Goal: Task Accomplishment & Management: Complete application form

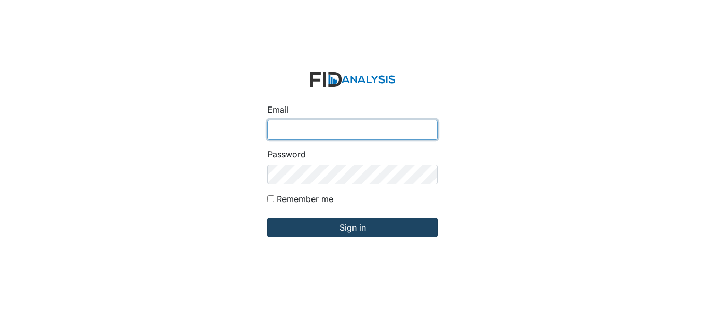
type input "[EMAIL_ADDRESS][DOMAIN_NAME]"
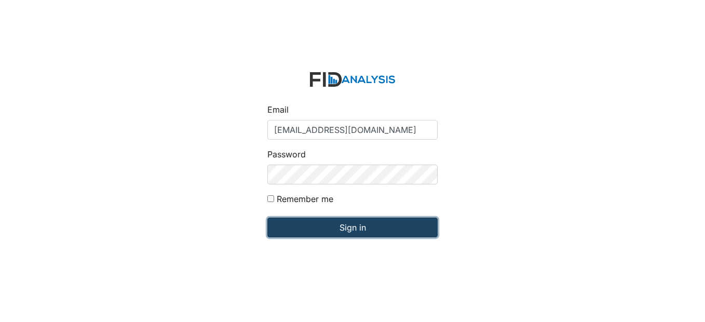
click at [319, 226] on input "Sign in" at bounding box center [352, 228] width 170 height 20
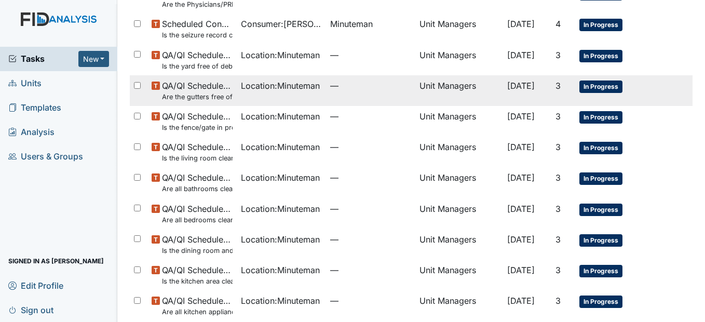
scroll to position [208, 0]
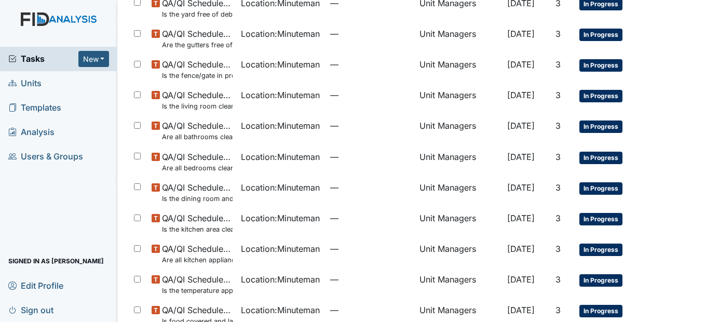
click at [31, 79] on span "Units" at bounding box center [24, 83] width 33 height 16
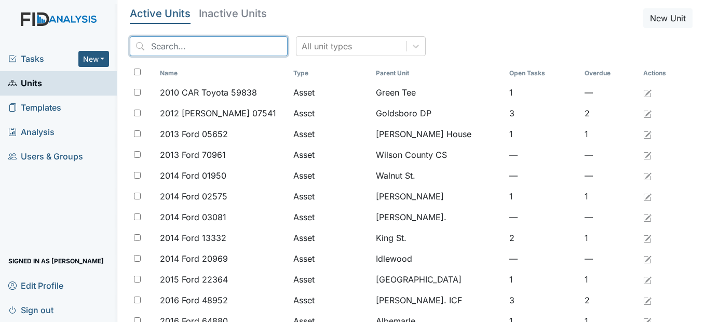
click at [202, 45] on input "search" at bounding box center [209, 46] width 158 height 20
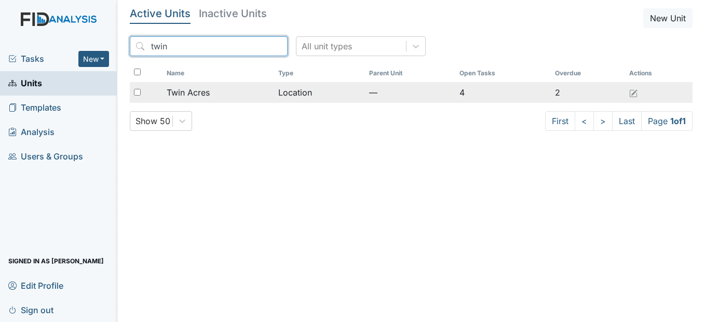
type input "twin"
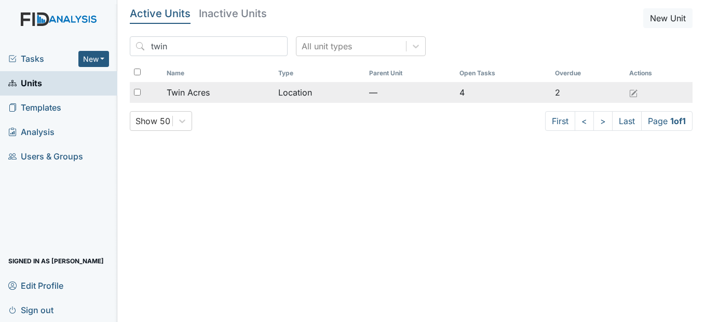
click at [201, 90] on span "Twin Acres" at bounding box center [188, 92] width 43 height 12
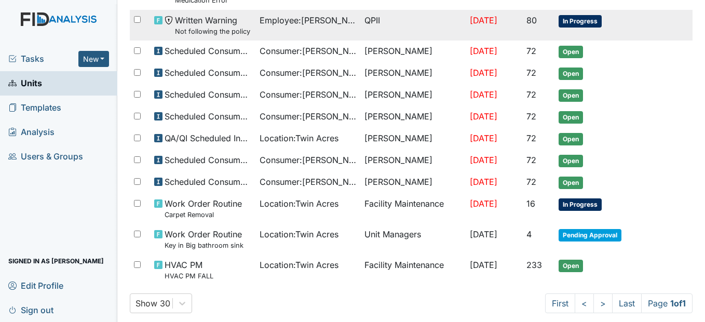
scroll to position [236, 0]
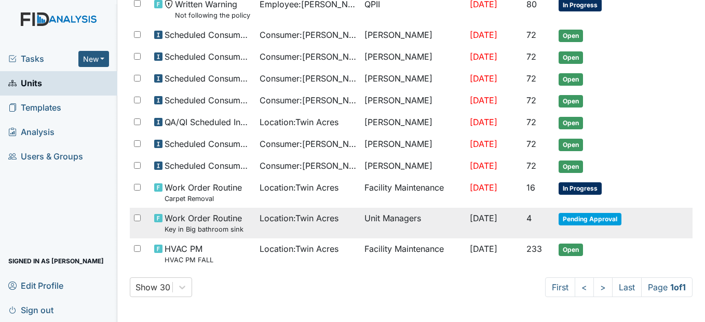
click at [262, 214] on span "Location : [GEOGRAPHIC_DATA]" at bounding box center [299, 218] width 79 height 12
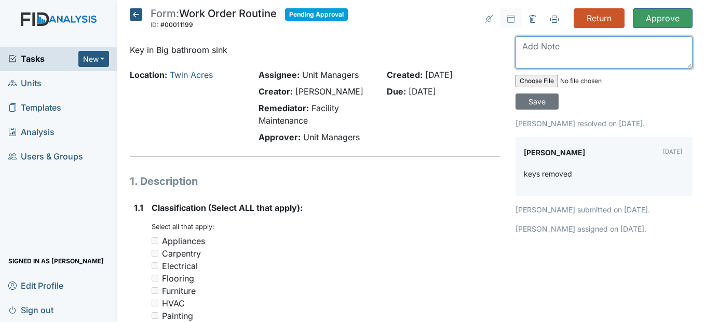
click at [531, 52] on textarea at bounding box center [604, 52] width 177 height 32
type textarea "OK"
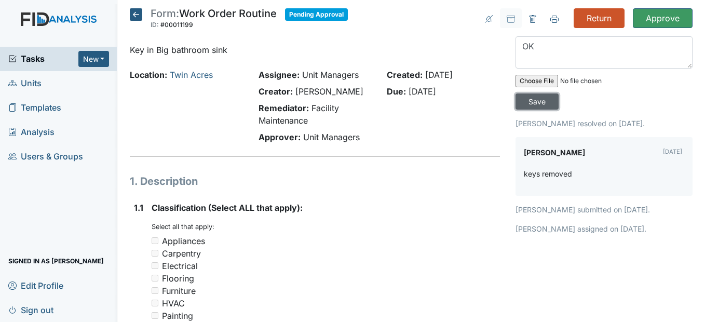
click at [530, 104] on input "Save" at bounding box center [537, 101] width 43 height 16
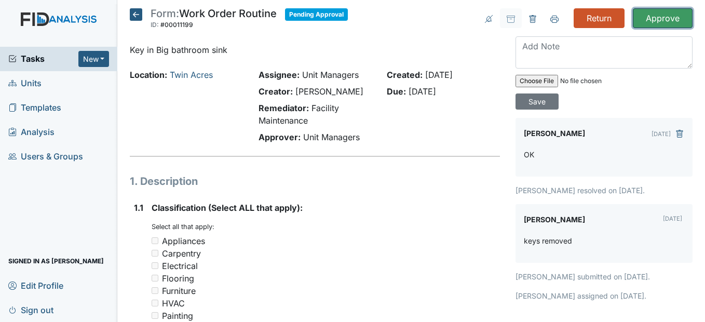
click at [659, 15] on input "Approve" at bounding box center [663, 18] width 60 height 20
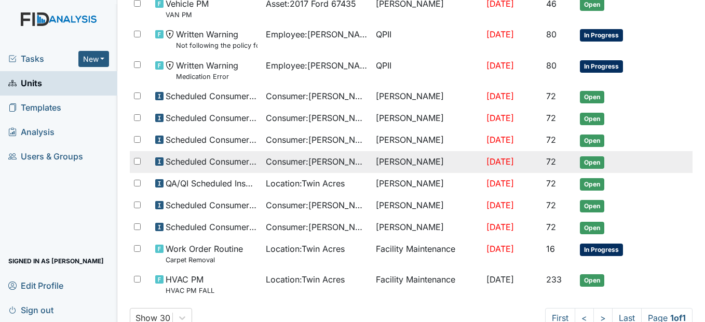
scroll to position [239, 0]
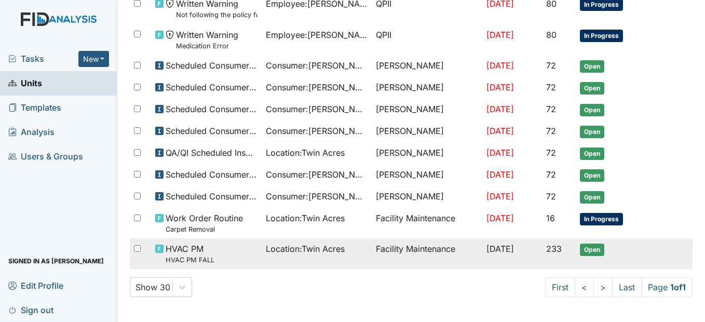
click at [334, 251] on span "Location : Twin Acres" at bounding box center [305, 248] width 79 height 12
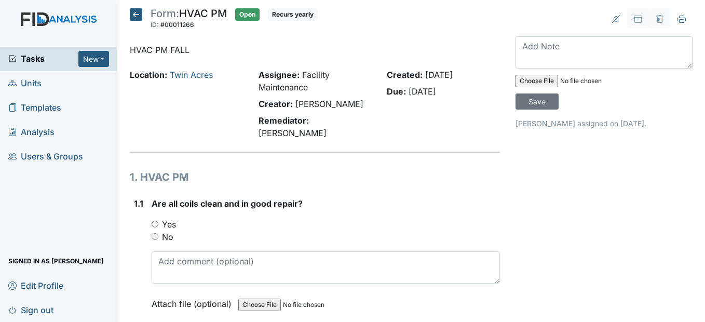
click at [140, 14] on icon at bounding box center [136, 14] width 12 height 12
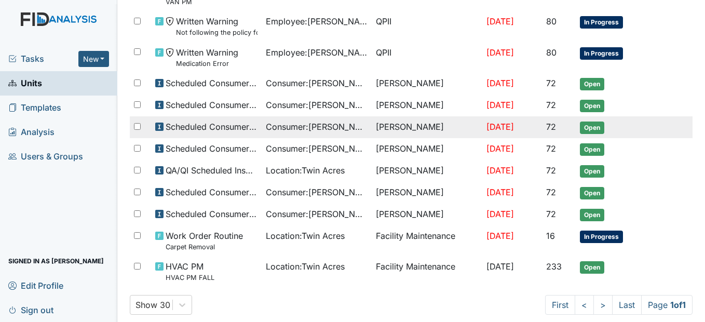
scroll to position [205, 0]
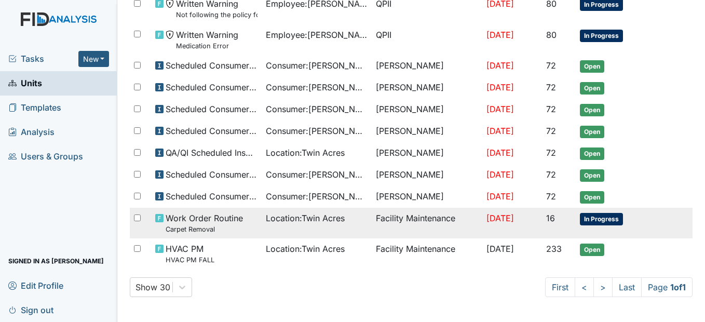
click at [301, 222] on span "Location : Twin Acres" at bounding box center [305, 218] width 79 height 12
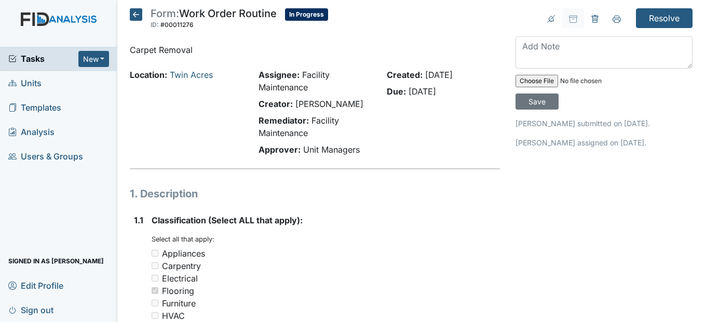
click at [136, 11] on icon at bounding box center [136, 14] width 12 height 12
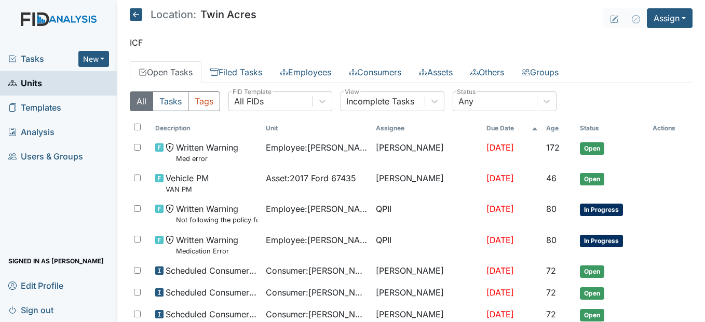
click at [36, 83] on span "Units" at bounding box center [25, 83] width 34 height 16
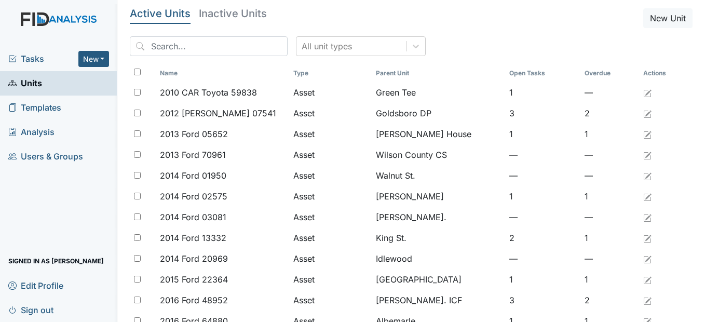
click at [38, 79] on span "Units" at bounding box center [25, 83] width 34 height 16
click at [48, 195] on div "Tasks New Form Inspection Document Bundle Units Templates Analysis Users & Grou…" at bounding box center [58, 184] width 117 height 275
click at [42, 84] on link "Units" at bounding box center [58, 83] width 117 height 24
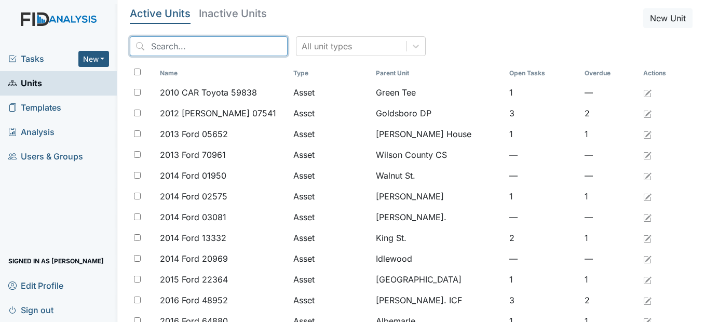
click at [237, 48] on input "search" at bounding box center [209, 46] width 158 height 20
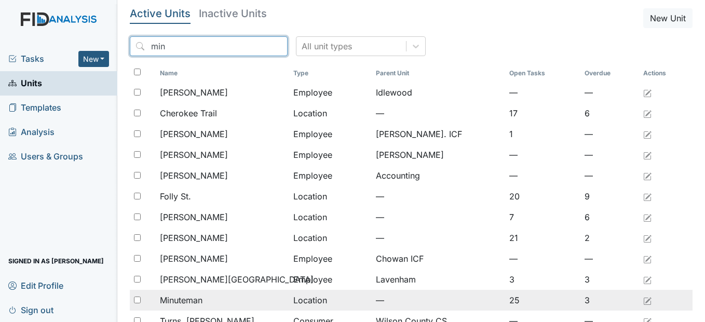
type input "min"
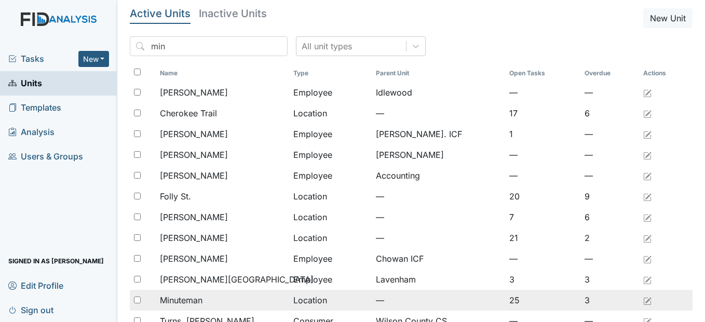
click at [204, 300] on div "Minuteman" at bounding box center [222, 300] width 125 height 12
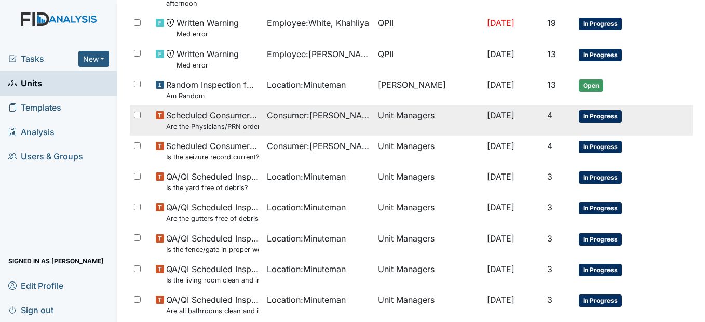
scroll to position [674, 0]
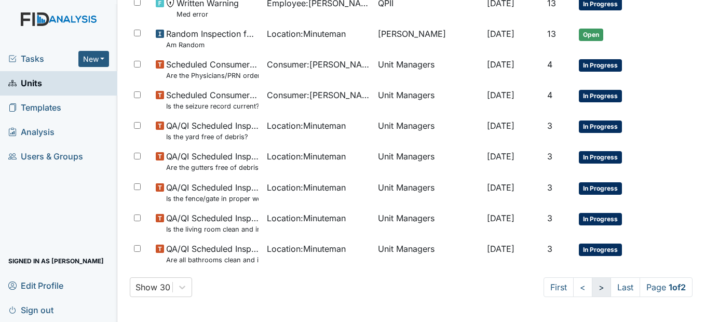
click at [593, 289] on link ">" at bounding box center [601, 287] width 19 height 20
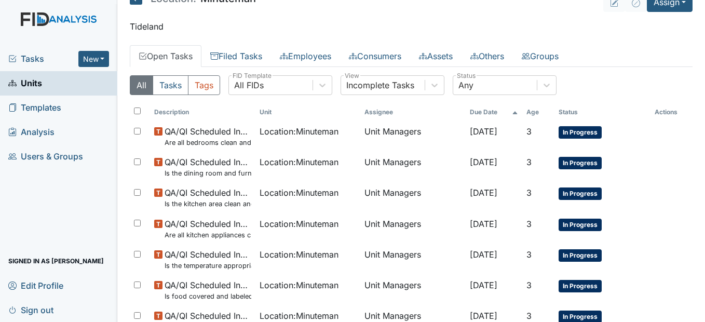
scroll to position [0, 0]
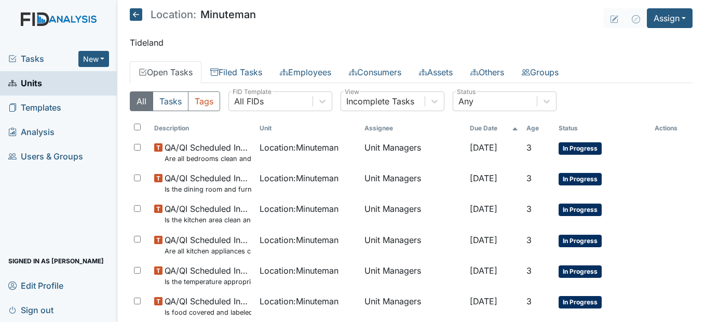
click at [137, 16] on icon at bounding box center [136, 14] width 12 height 12
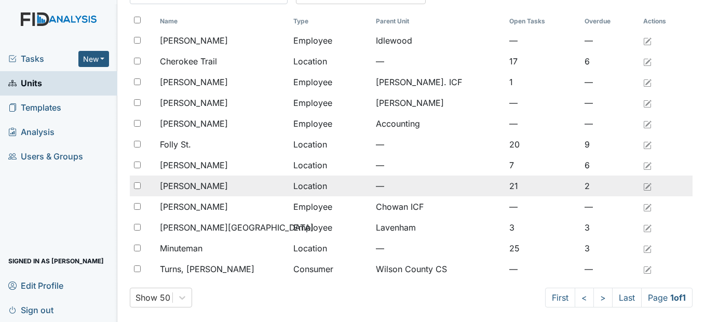
scroll to position [54, 0]
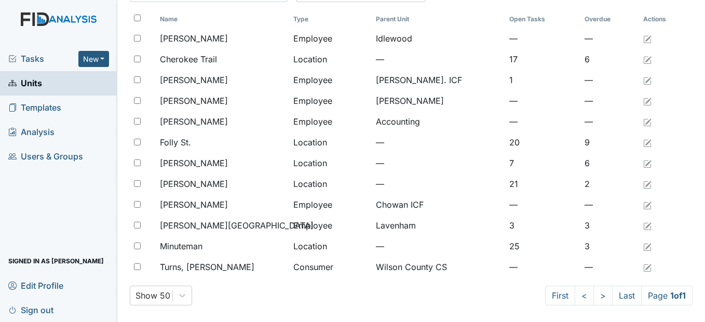
drag, startPoint x: 269, startPoint y: 180, endPoint x: 107, endPoint y: 36, distance: 216.6
click at [107, 36] on img at bounding box center [58, 29] width 117 height 34
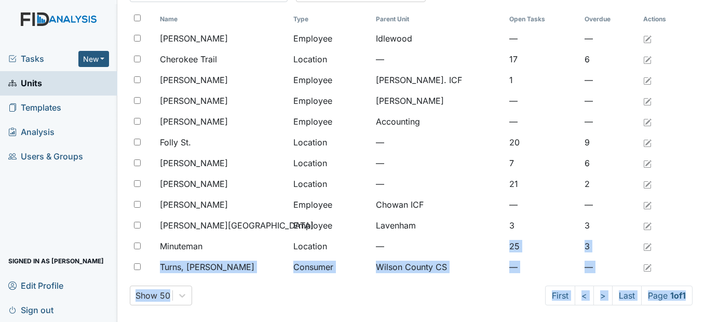
drag, startPoint x: 484, startPoint y: 249, endPoint x: 707, endPoint y: 344, distance: 241.9
click at [705, 321] on html "Tasks New Form Inspection Document Bundle Units Templates Analysis Users & Grou…" at bounding box center [352, 161] width 705 height 322
click at [42, 83] on span "Units" at bounding box center [25, 83] width 34 height 16
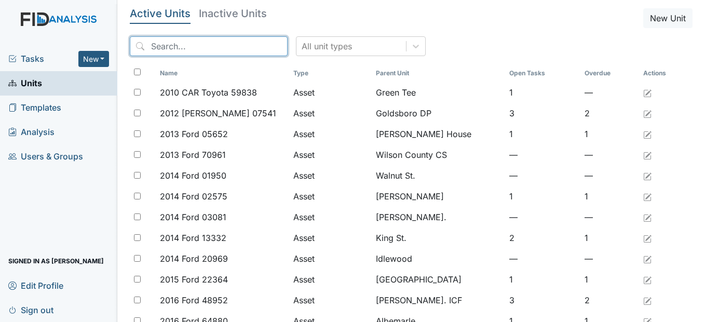
click at [191, 45] on input "search" at bounding box center [209, 46] width 158 height 20
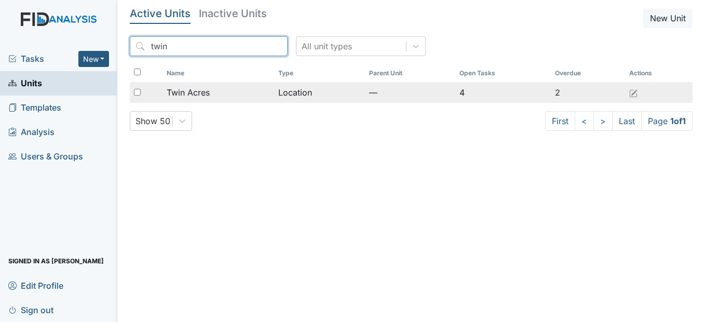
type input "twin"
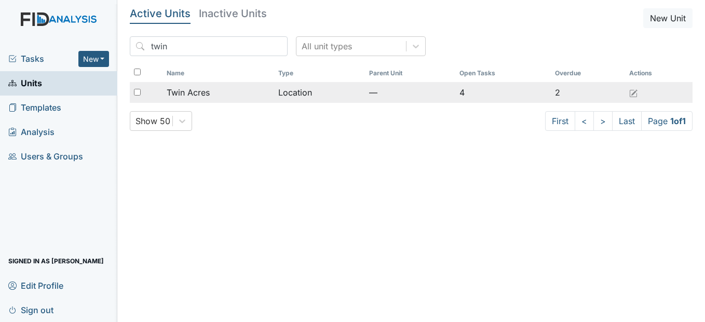
click at [206, 91] on span "Twin Acres" at bounding box center [188, 92] width 43 height 12
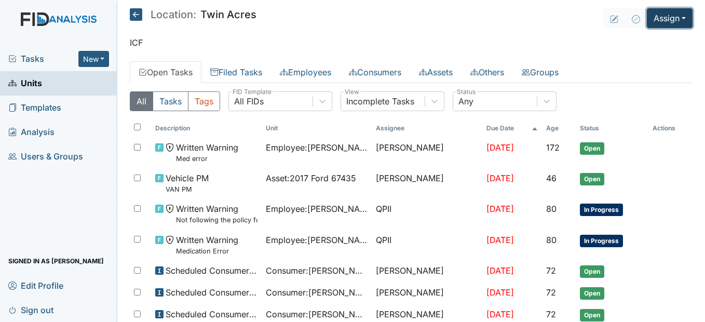
click at [669, 12] on button "Assign" at bounding box center [670, 18] width 46 height 20
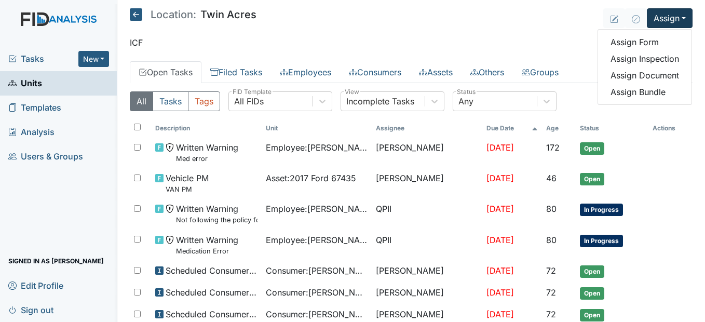
click at [141, 11] on icon at bounding box center [136, 14] width 12 height 12
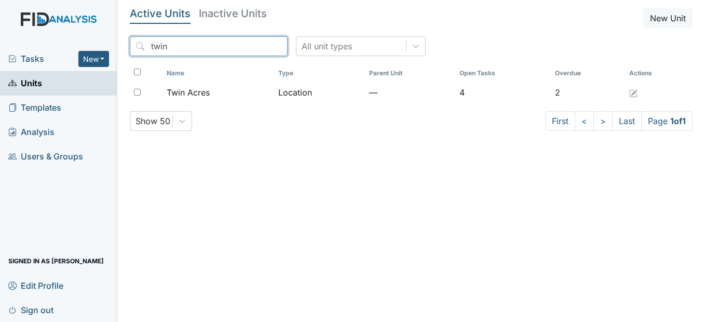
click at [260, 46] on input "twin" at bounding box center [209, 46] width 158 height 20
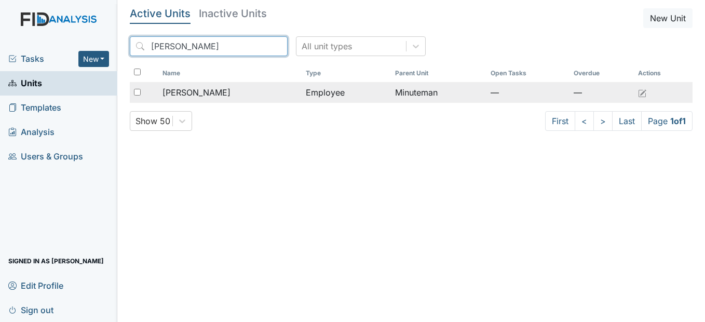
type input "Sherra"
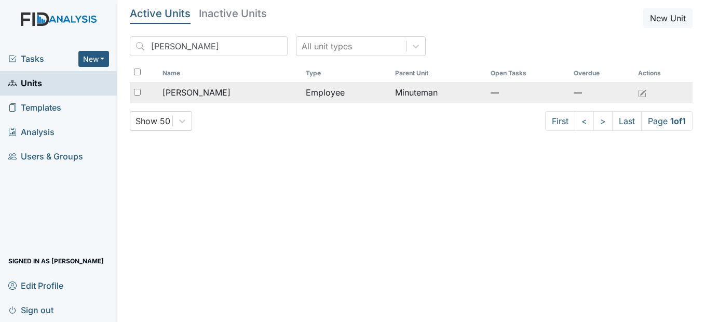
click at [205, 96] on span "[PERSON_NAME]" at bounding box center [197, 92] width 68 height 12
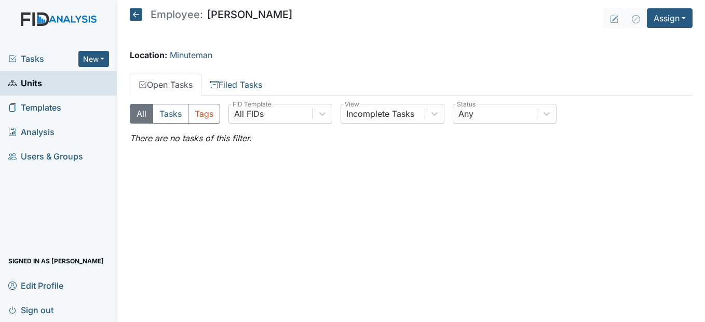
drag, startPoint x: 563, startPoint y: 226, endPoint x: 571, endPoint y: 209, distance: 19.5
click at [562, 224] on main "Employee: Sherra Moore Assign Assign Form Assign Inspection Assign Document Ass…" at bounding box center [411, 161] width 588 height 322
click at [676, 19] on button "Assign" at bounding box center [670, 18] width 46 height 20
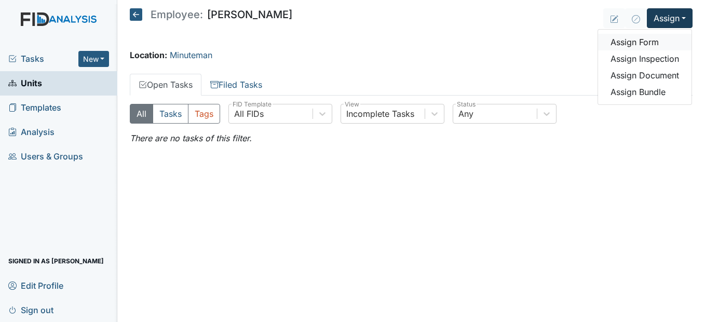
click at [654, 43] on link "Assign Form" at bounding box center [644, 42] width 93 height 17
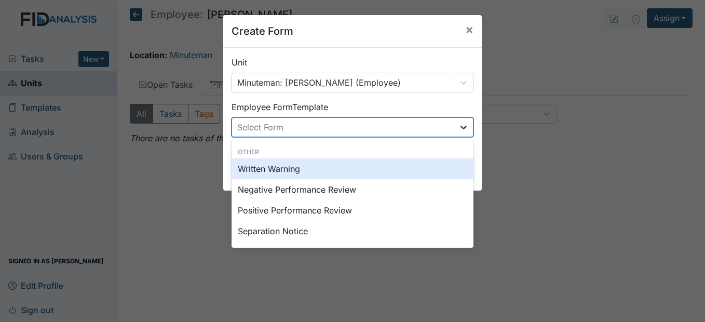
click at [454, 126] on div at bounding box center [463, 127] width 19 height 19
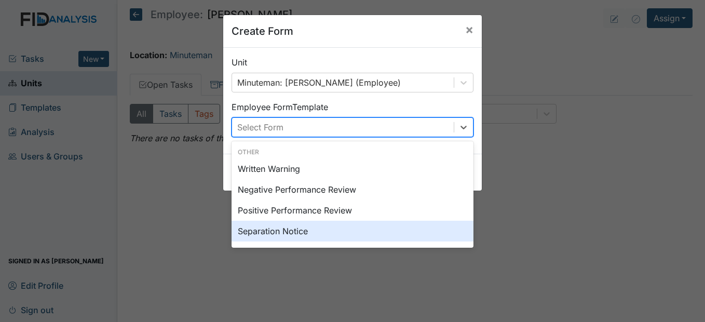
click at [301, 231] on div "Separation Notice" at bounding box center [353, 231] width 242 height 21
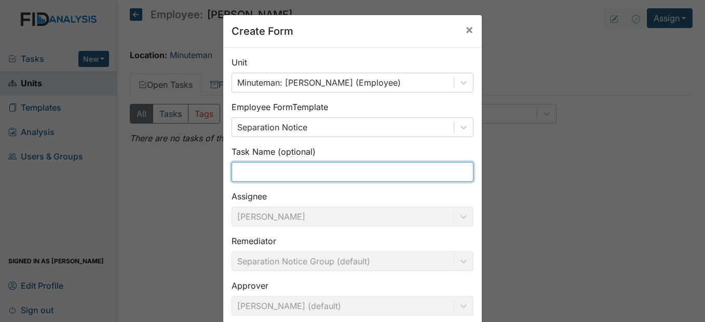
click at [296, 175] on input "text" at bounding box center [353, 172] width 242 height 20
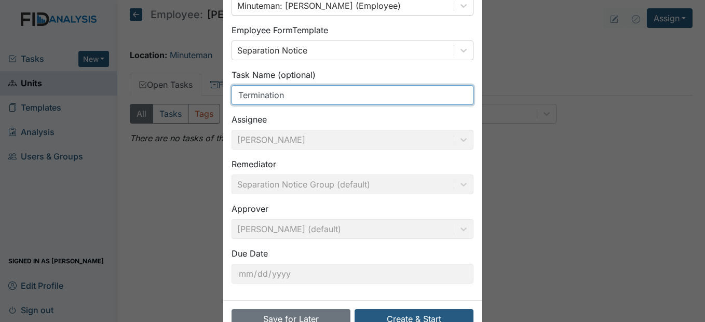
scroll to position [104, 0]
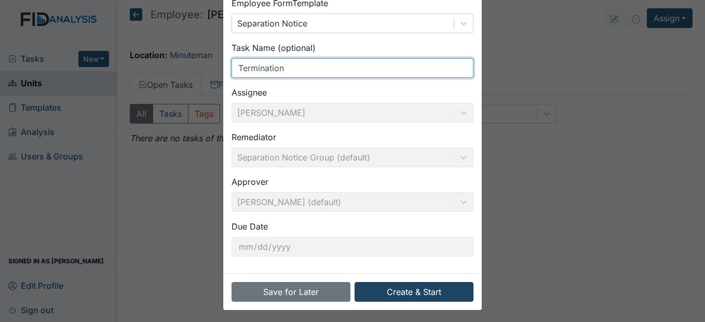
type input "Termination"
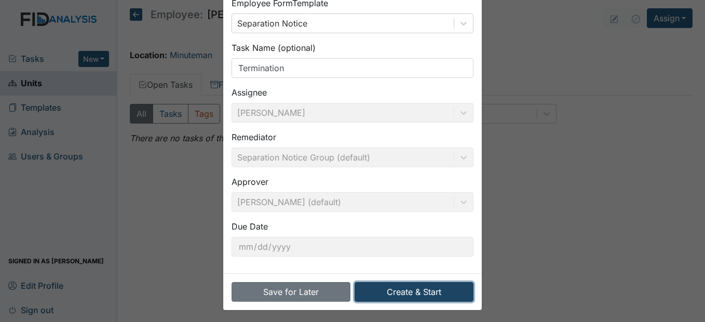
click at [433, 294] on button "Create & Start" at bounding box center [414, 292] width 119 height 20
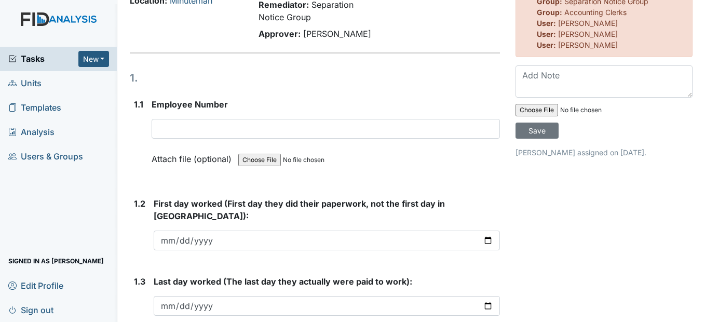
scroll to position [104, 0]
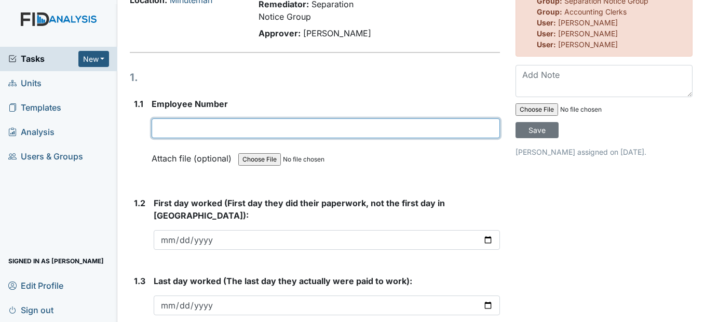
click at [196, 138] on input "text" at bounding box center [326, 128] width 348 height 20
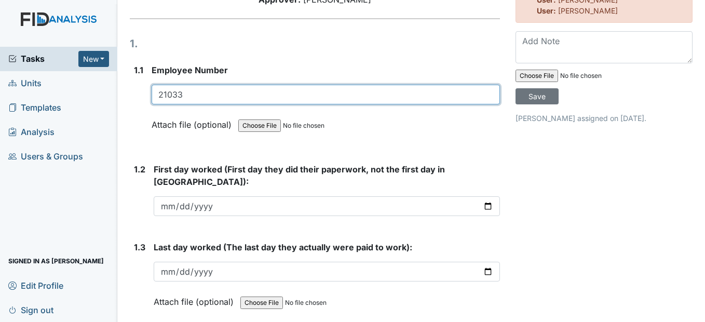
scroll to position [156, 0]
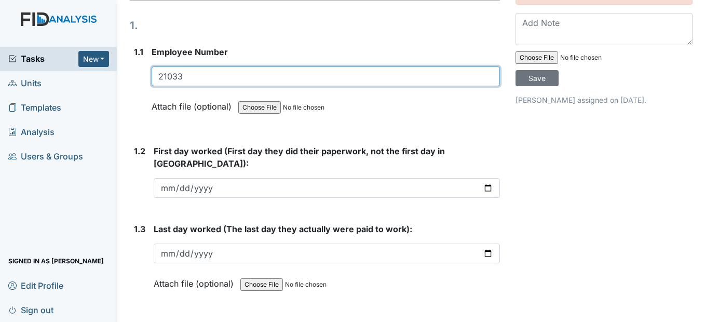
type input "21033"
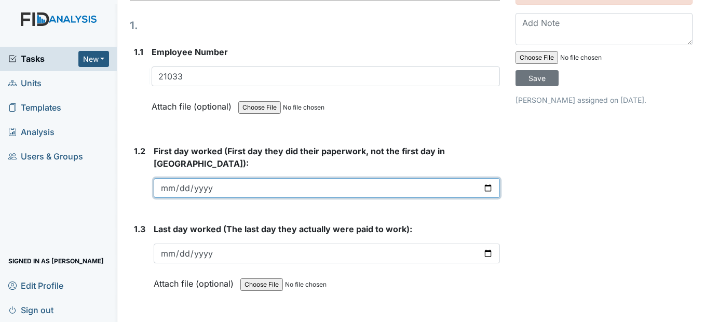
click at [170, 198] on input "date" at bounding box center [327, 188] width 346 height 20
type input "[DATE]"
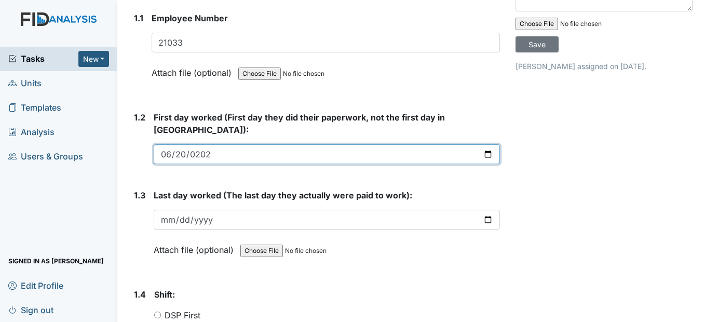
scroll to position [208, 0]
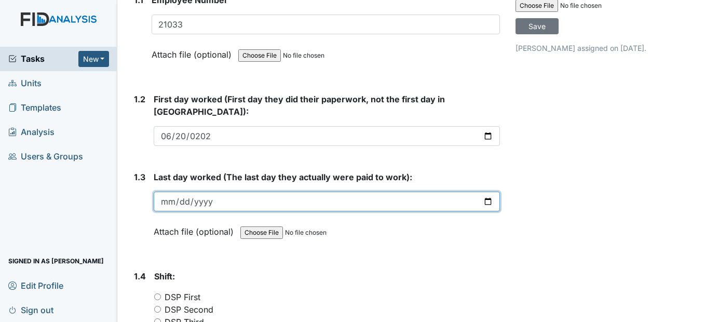
click at [172, 211] on input "date" at bounding box center [327, 202] width 346 height 20
type input "2025-08-30"
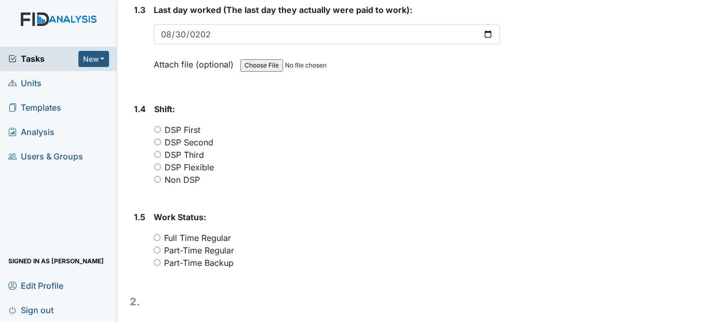
scroll to position [415, 0]
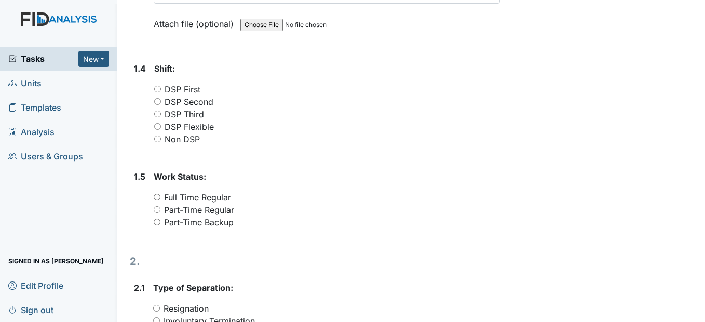
click at [157, 117] on input "DSP Third" at bounding box center [157, 114] width 7 height 7
radio input "true"
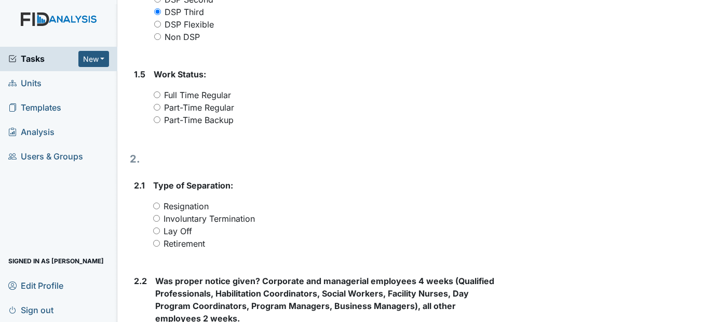
scroll to position [519, 0]
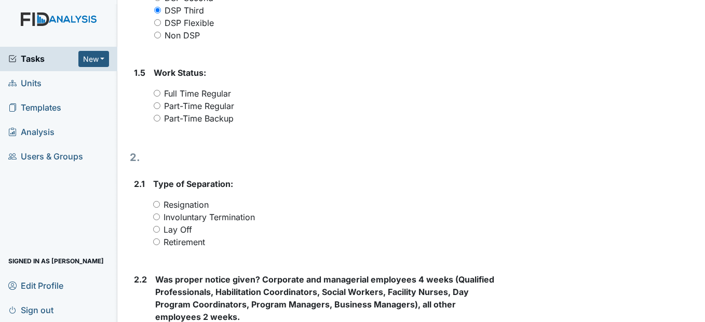
click at [156, 109] on input "Part-Time Regular" at bounding box center [157, 105] width 7 height 7
radio input "true"
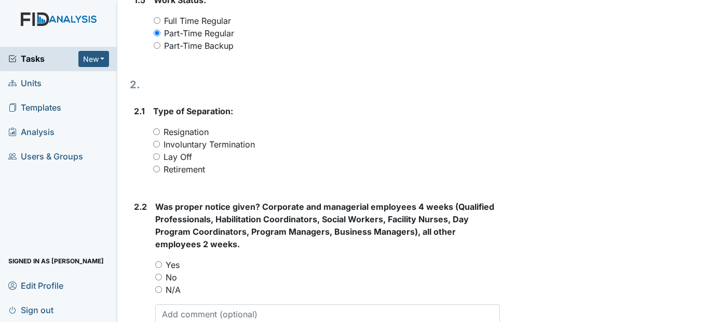
scroll to position [623, 0]
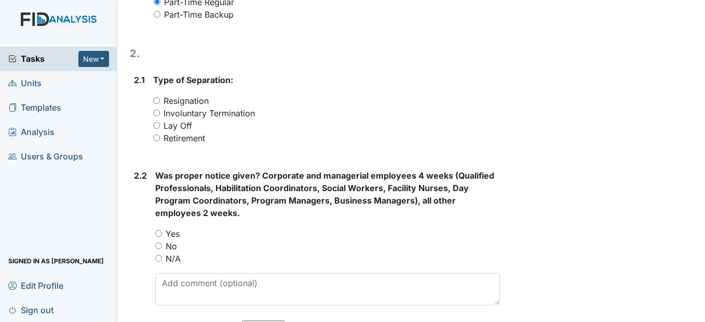
click at [155, 116] on input "Involuntary Termination" at bounding box center [156, 113] width 7 height 7
radio input "true"
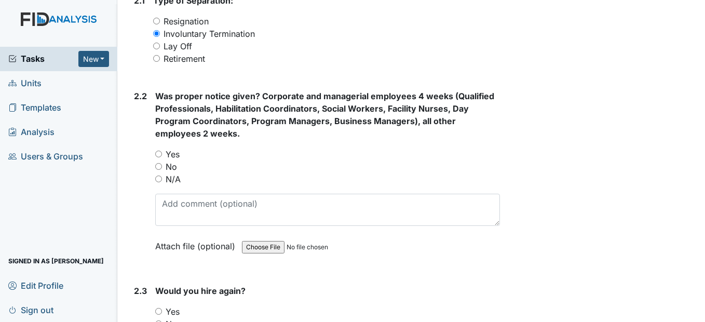
scroll to position [727, 0]
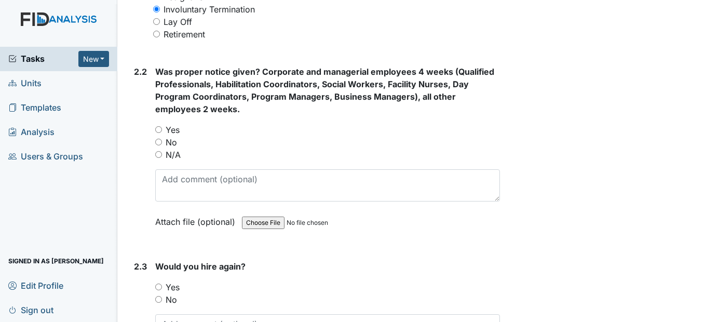
click at [159, 145] on input "No" at bounding box center [158, 142] width 7 height 7
radio input "true"
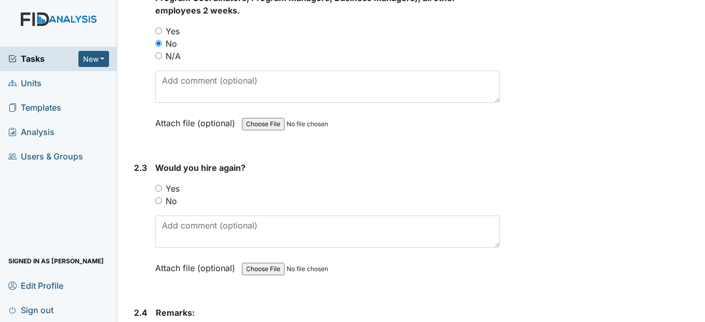
scroll to position [831, 0]
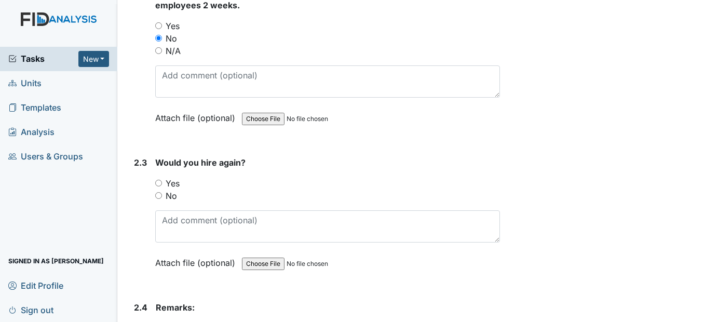
click at [157, 199] on input "No" at bounding box center [158, 195] width 7 height 7
radio input "true"
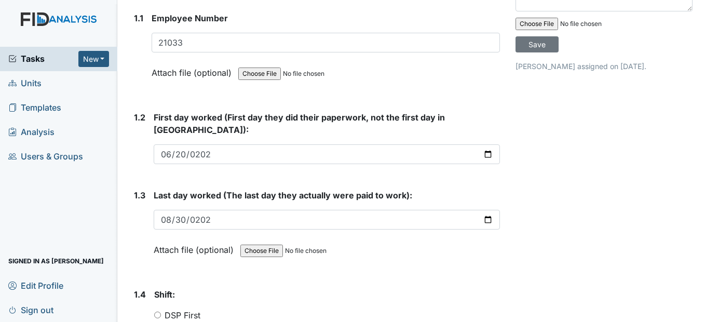
scroll to position [0, 0]
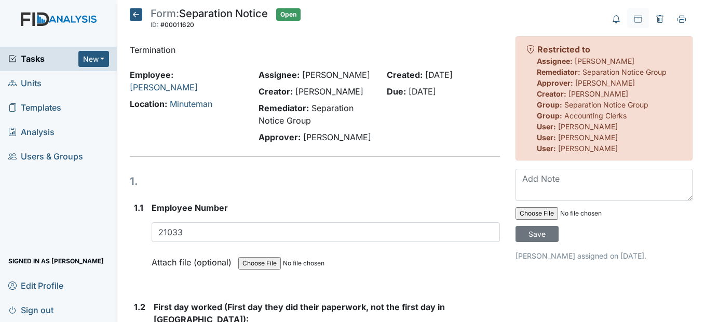
click at [137, 15] on icon at bounding box center [136, 14] width 12 height 12
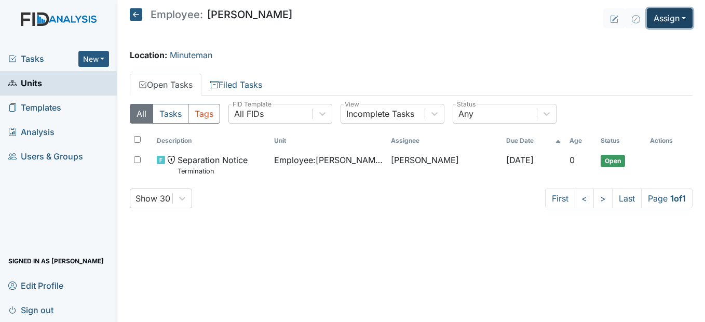
click at [678, 15] on button "Assign" at bounding box center [670, 18] width 46 height 20
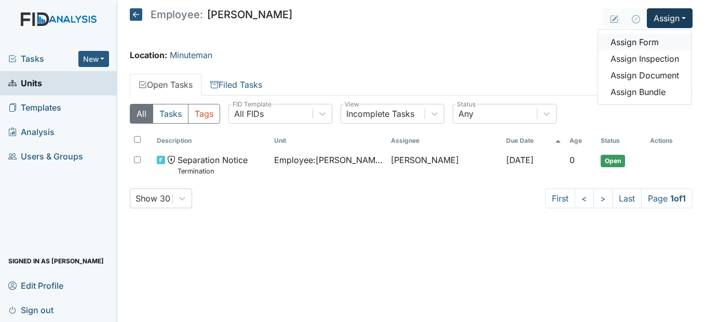
click at [657, 47] on link "Assign Form" at bounding box center [644, 42] width 93 height 17
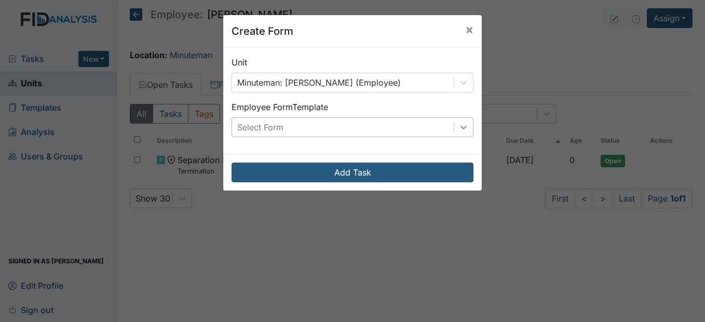
click at [462, 120] on div at bounding box center [463, 127] width 19 height 19
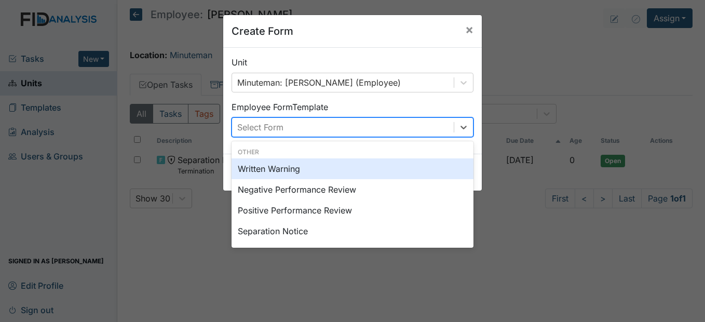
click at [401, 167] on div "Written Warning" at bounding box center [353, 168] width 242 height 21
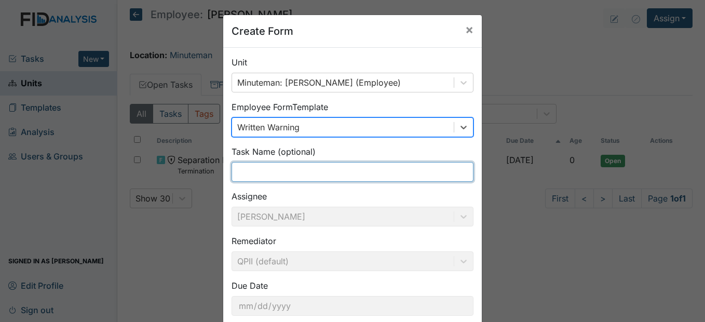
click at [276, 170] on input "text" at bounding box center [353, 172] width 242 height 20
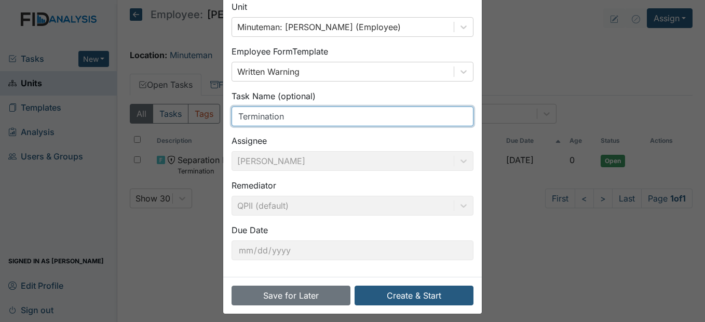
scroll to position [62, 0]
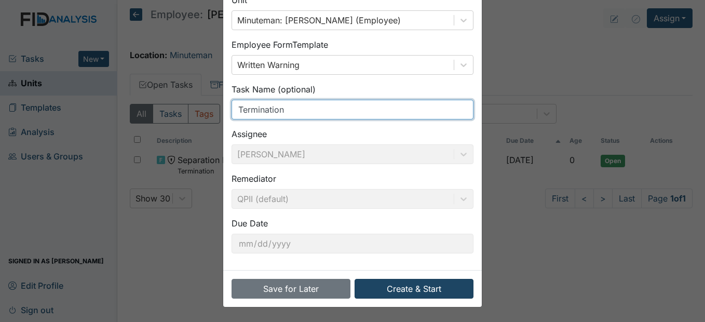
type input "Termination"
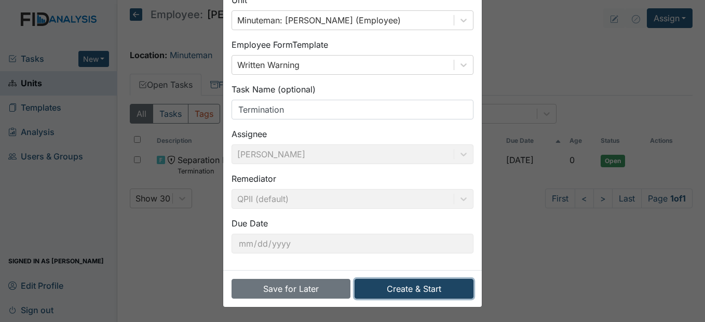
click at [408, 289] on button "Create & Start" at bounding box center [414, 289] width 119 height 20
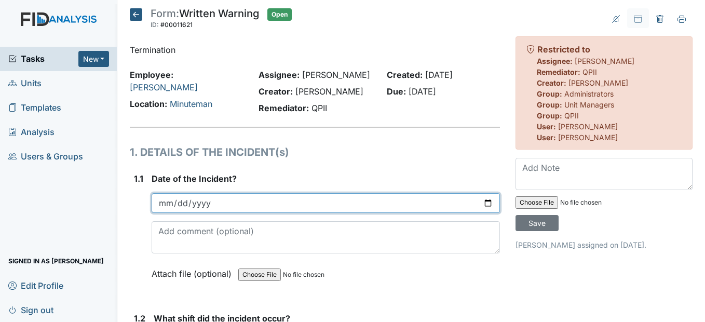
click at [169, 213] on input "date" at bounding box center [326, 203] width 348 height 20
type input "2025-08-29"
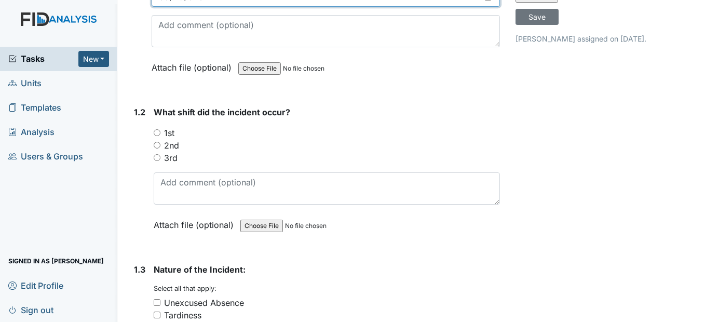
scroll to position [208, 0]
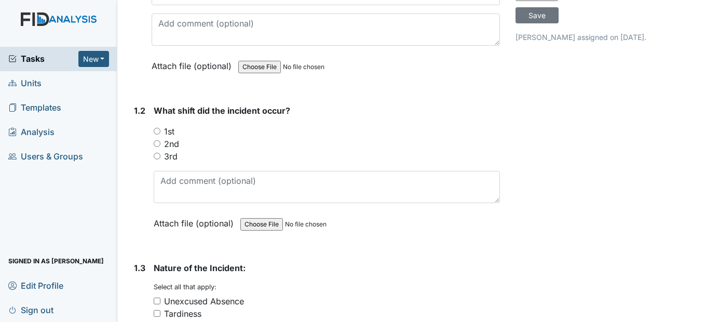
click at [158, 159] on input "3rd" at bounding box center [157, 156] width 7 height 7
radio input "true"
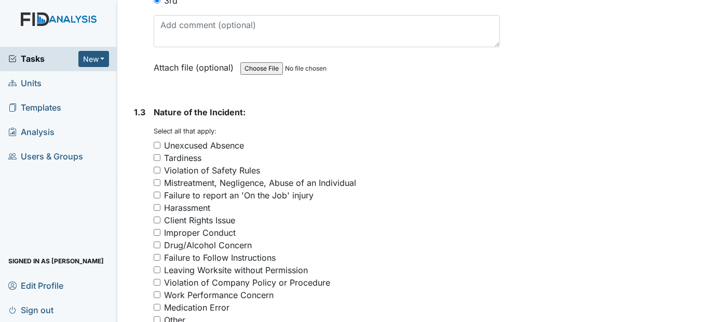
scroll to position [415, 0]
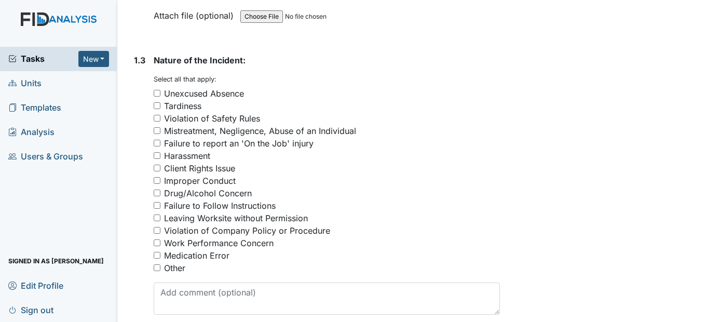
click at [160, 234] on input "Violation of Company Policy or Procedure" at bounding box center [157, 230] width 7 height 7
checkbox input "true"
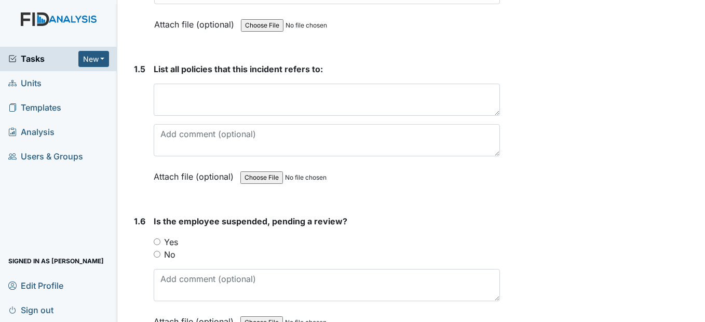
scroll to position [831, 0]
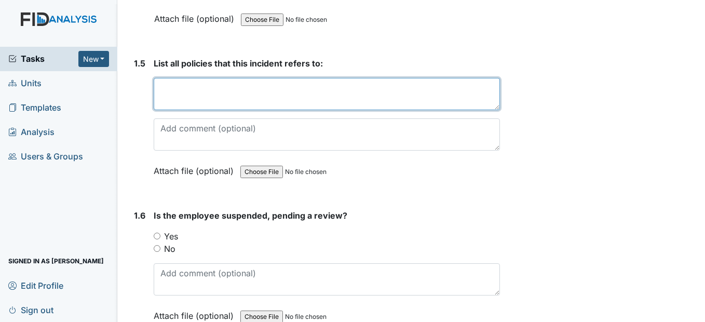
click at [182, 110] on textarea at bounding box center [327, 94] width 346 height 32
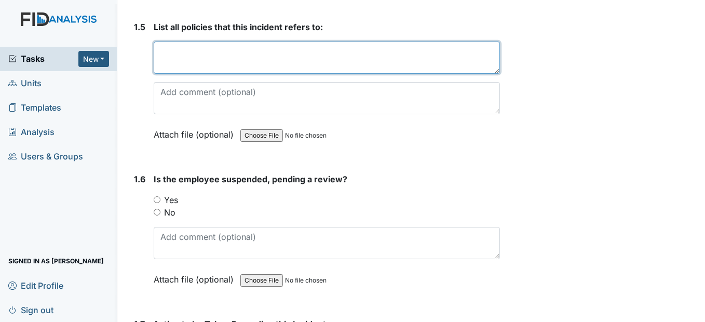
scroll to position [883, 0]
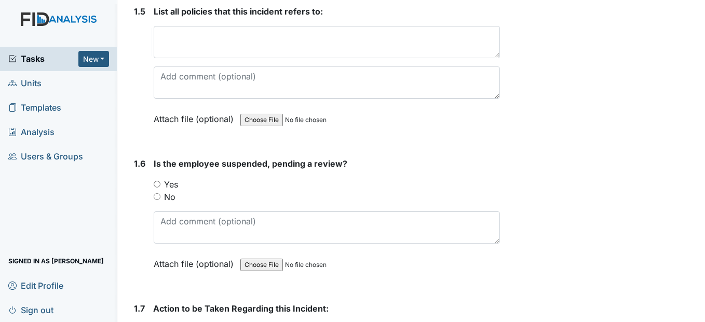
click at [158, 200] on input "No" at bounding box center [157, 196] width 7 height 7
radio input "true"
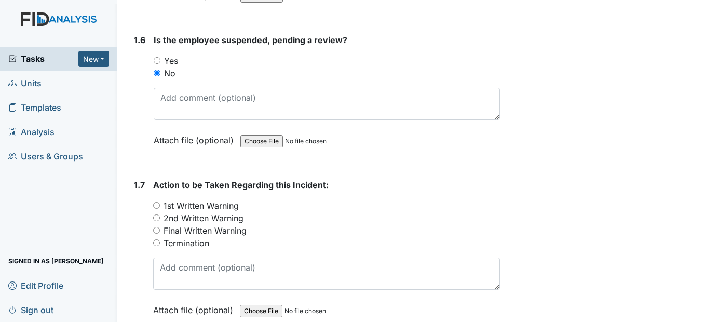
scroll to position [1038, 0]
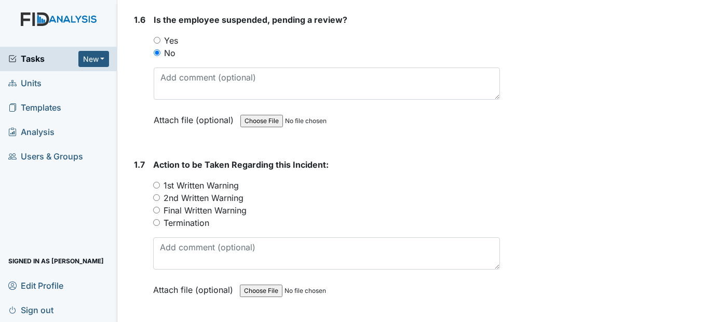
click at [155, 226] on input "Termination" at bounding box center [156, 222] width 7 height 7
radio input "true"
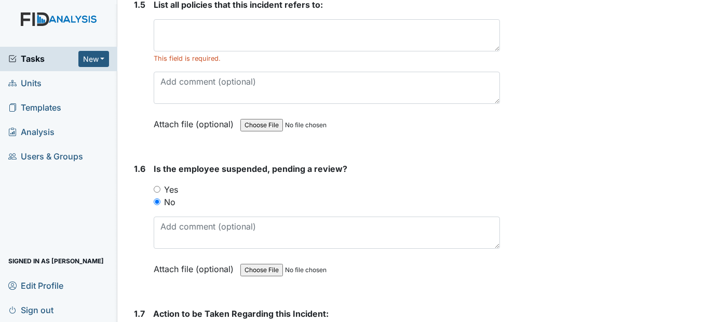
scroll to position [831, 0]
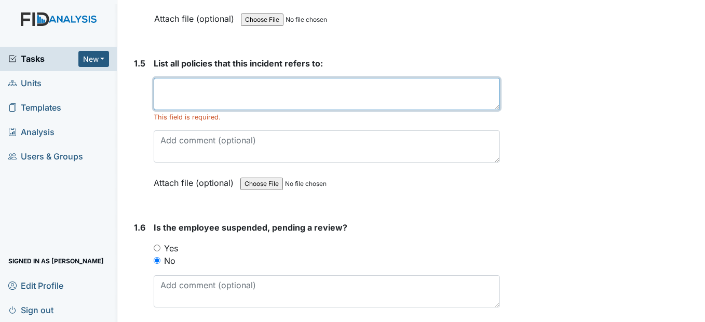
click at [174, 110] on textarea at bounding box center [327, 94] width 346 height 32
click at [279, 110] on textarea "Sleeping on the job" at bounding box center [327, 94] width 346 height 32
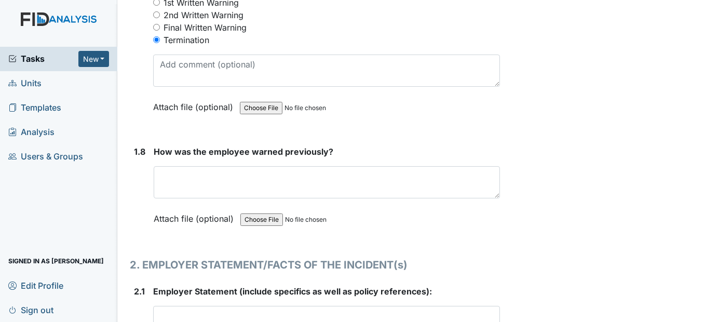
scroll to position [1246, 0]
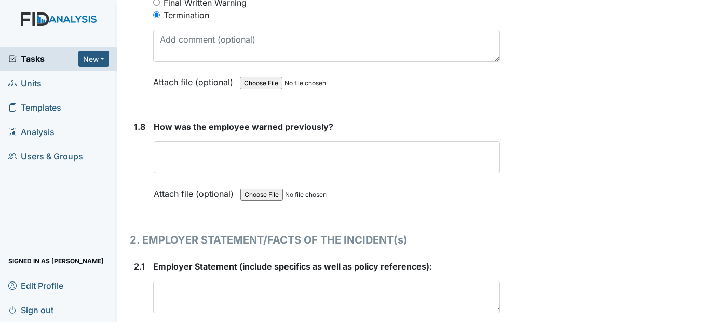
type textarea "Sleeping on the job"
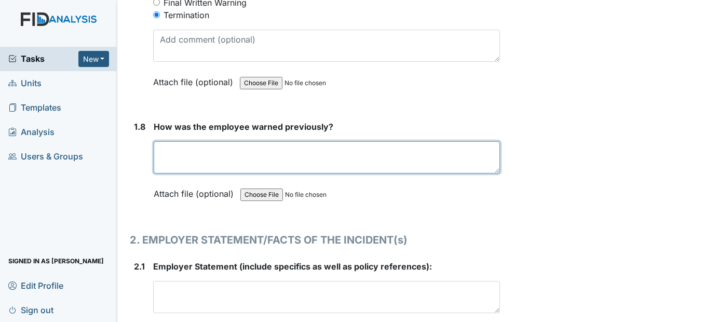
click at [186, 173] on textarea at bounding box center [327, 157] width 346 height 32
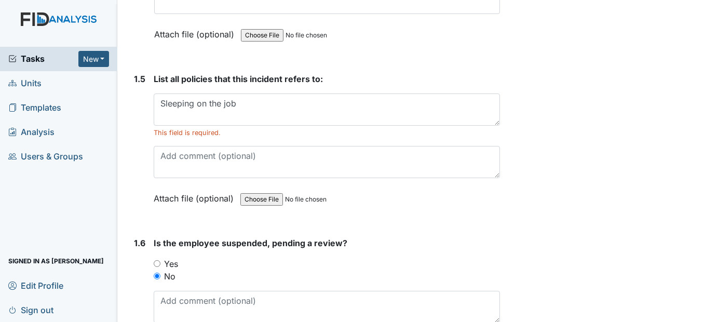
scroll to position [831, 0]
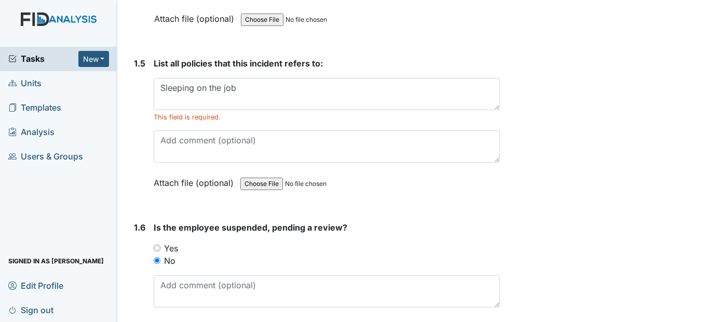
type textarea "When she was hired and was told there was no sleeping on the job."
click at [290, 189] on div "List all policies that this incident refers to: Sleeping on the job This field …" at bounding box center [327, 126] width 346 height 139
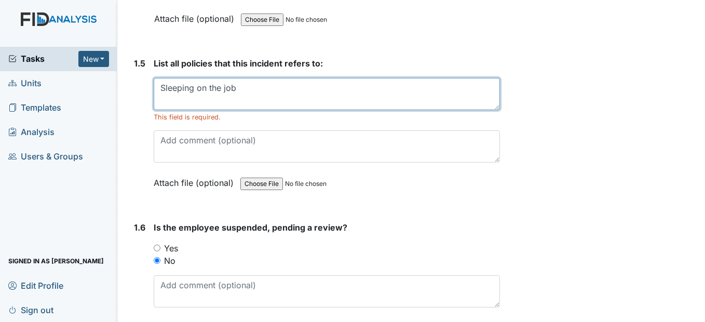
click at [280, 110] on textarea "Sleeping on the job" at bounding box center [327, 94] width 346 height 32
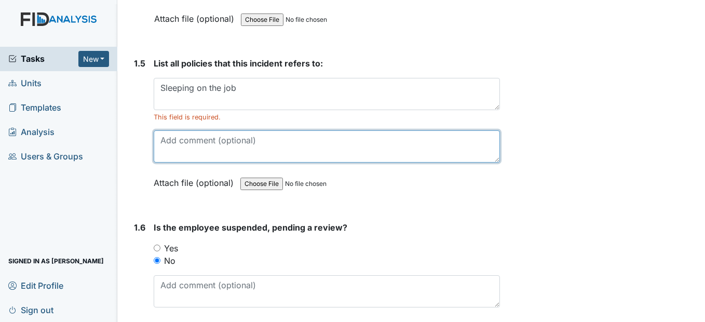
click at [268, 163] on textarea at bounding box center [327, 146] width 346 height 32
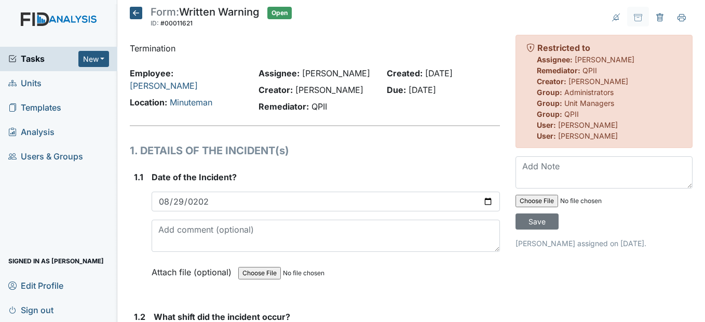
scroll to position [0, 0]
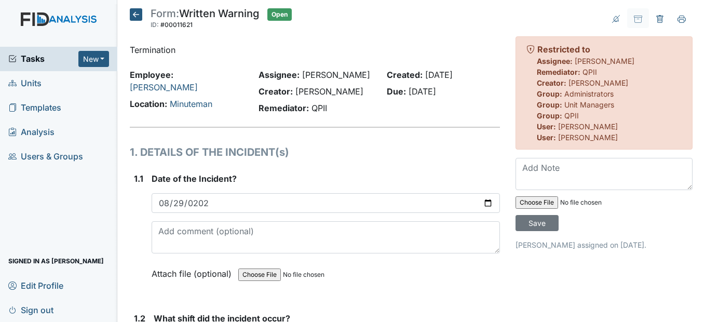
click at [136, 12] on icon at bounding box center [136, 14] width 12 height 12
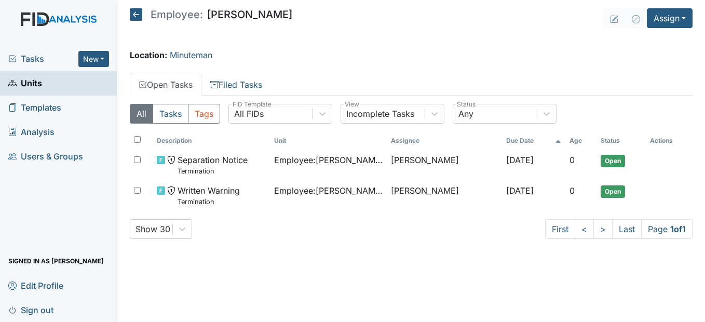
click at [25, 85] on span "Units" at bounding box center [25, 83] width 34 height 16
